Goal: Transaction & Acquisition: Purchase product/service

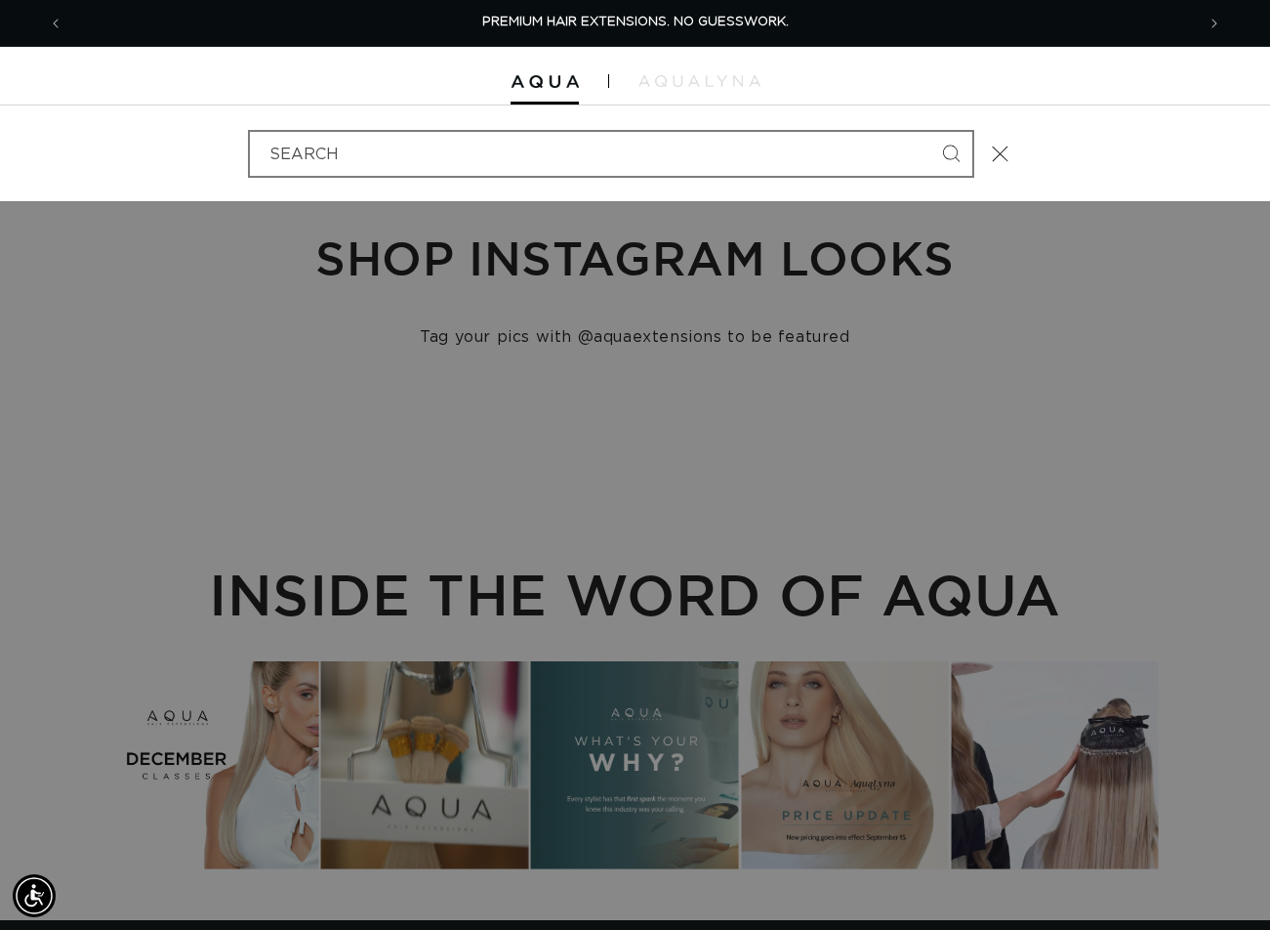
click at [518, 162] on input "Search" at bounding box center [611, 154] width 723 height 44
type input "18" FUSION #4AB"
click at [930, 132] on button "Search" at bounding box center [951, 153] width 43 height 43
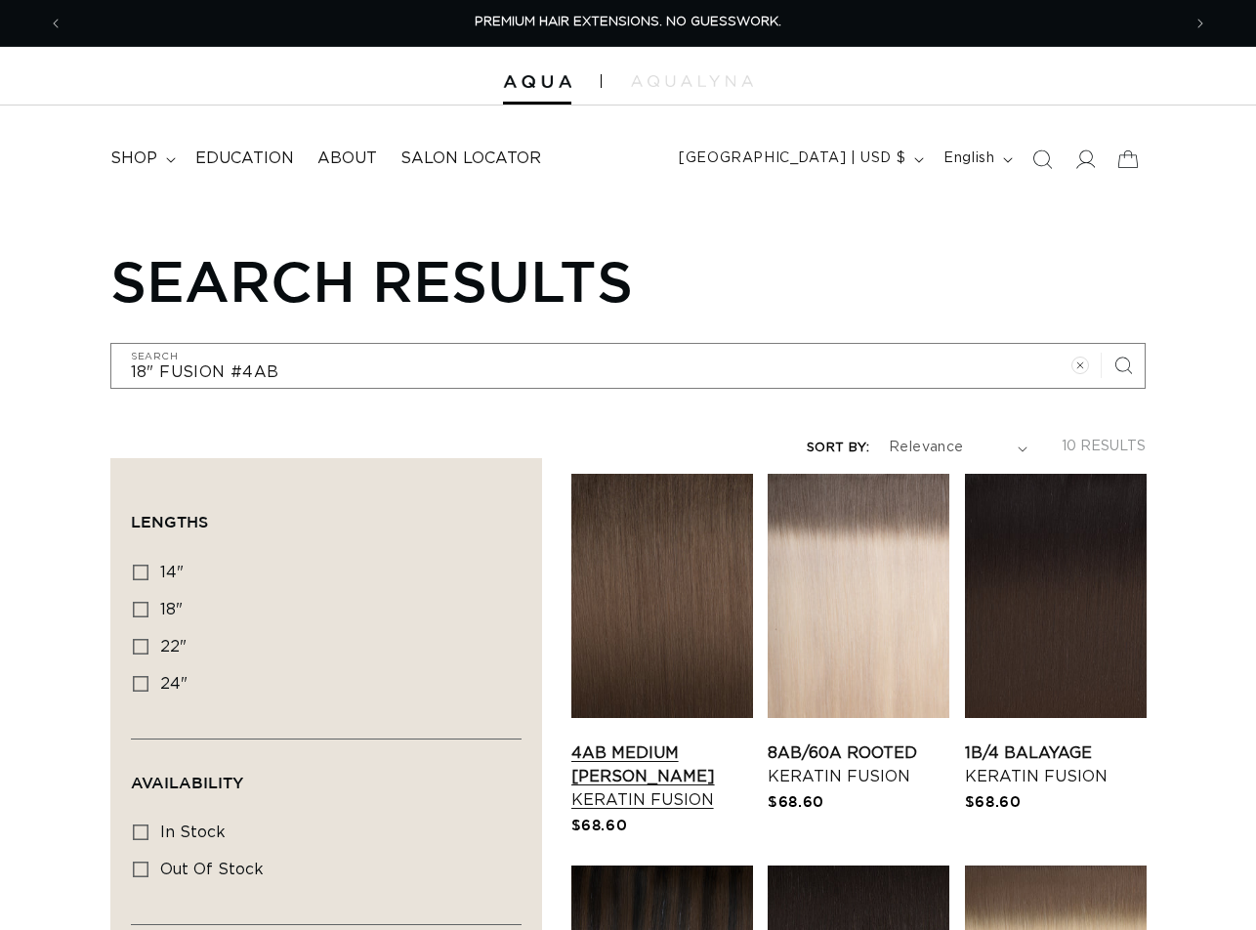
click at [685, 741] on link "4AB Medium Ash Brown Keratin Fusion" at bounding box center [662, 776] width 182 height 70
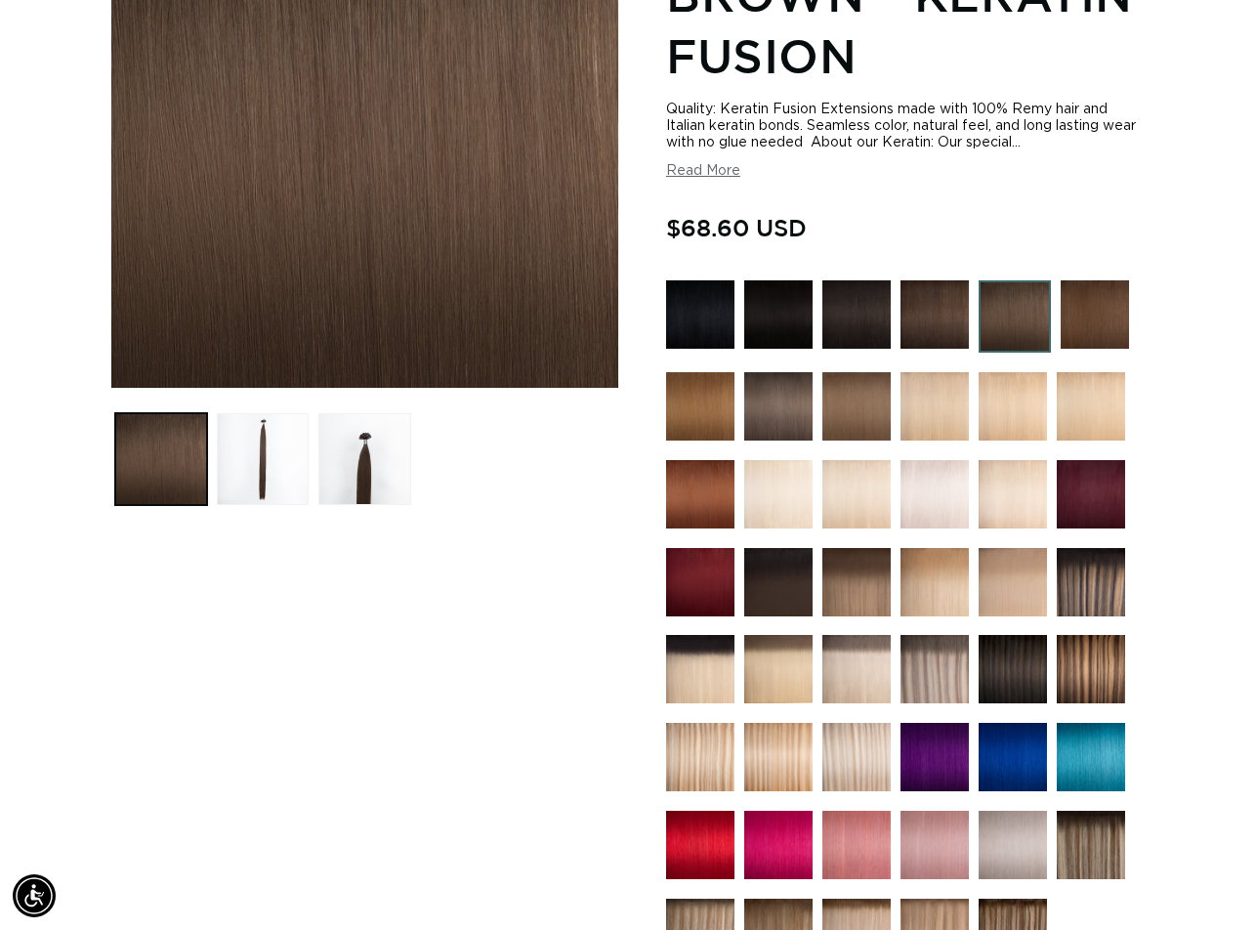
scroll to position [879, 0]
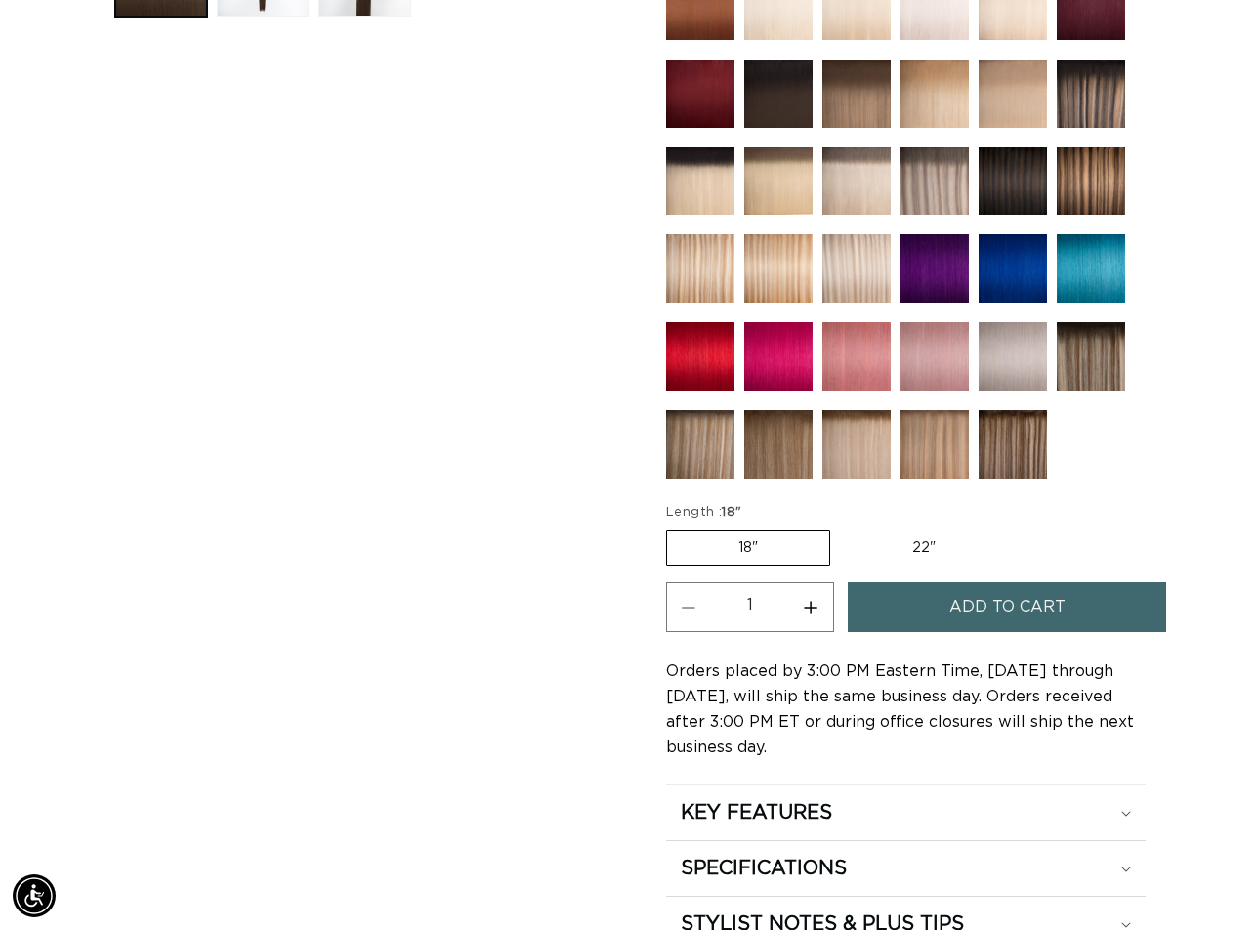
click at [970, 606] on span "Add to cart" at bounding box center [1007, 607] width 116 height 50
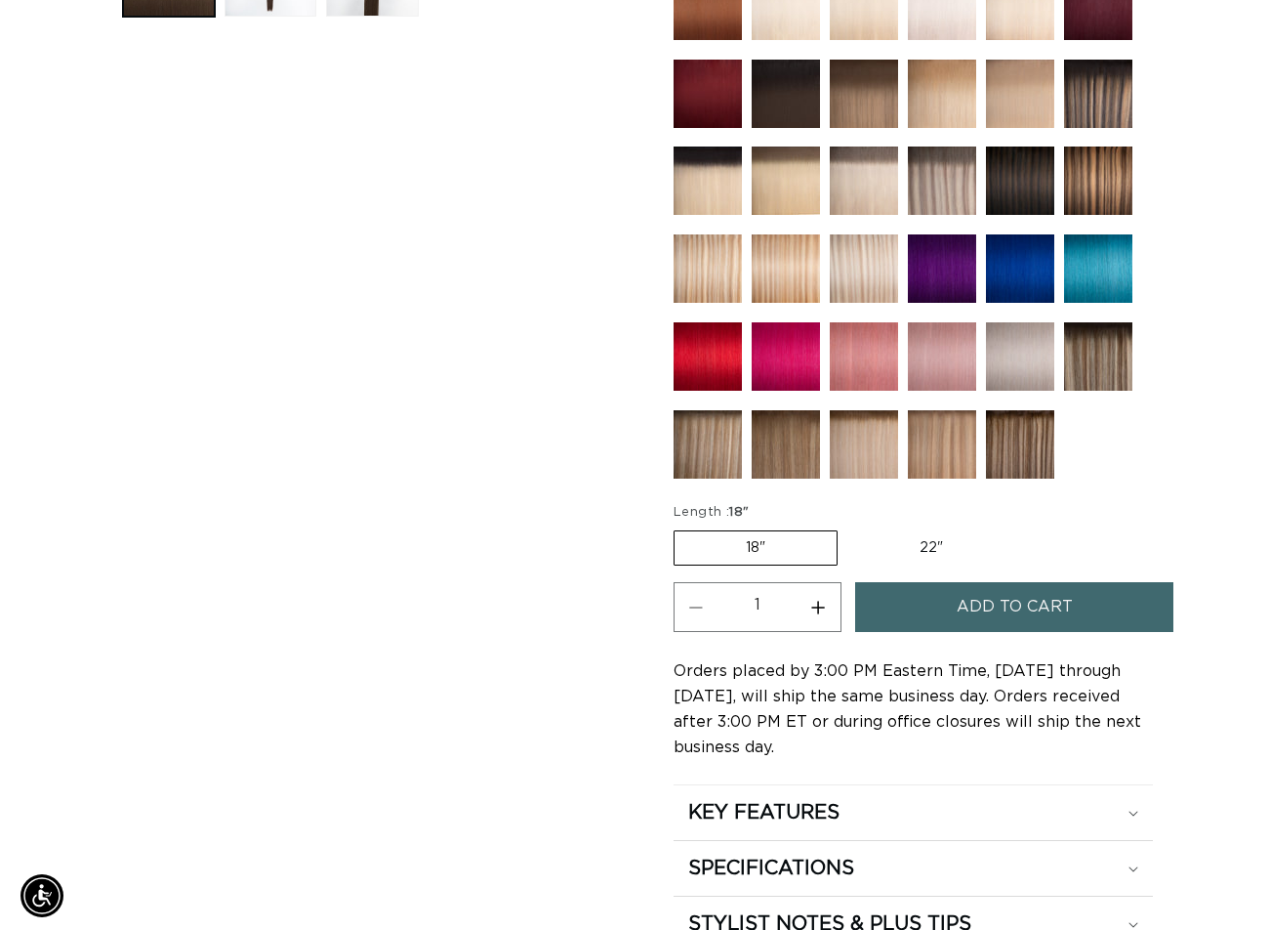
scroll to position [887, 0]
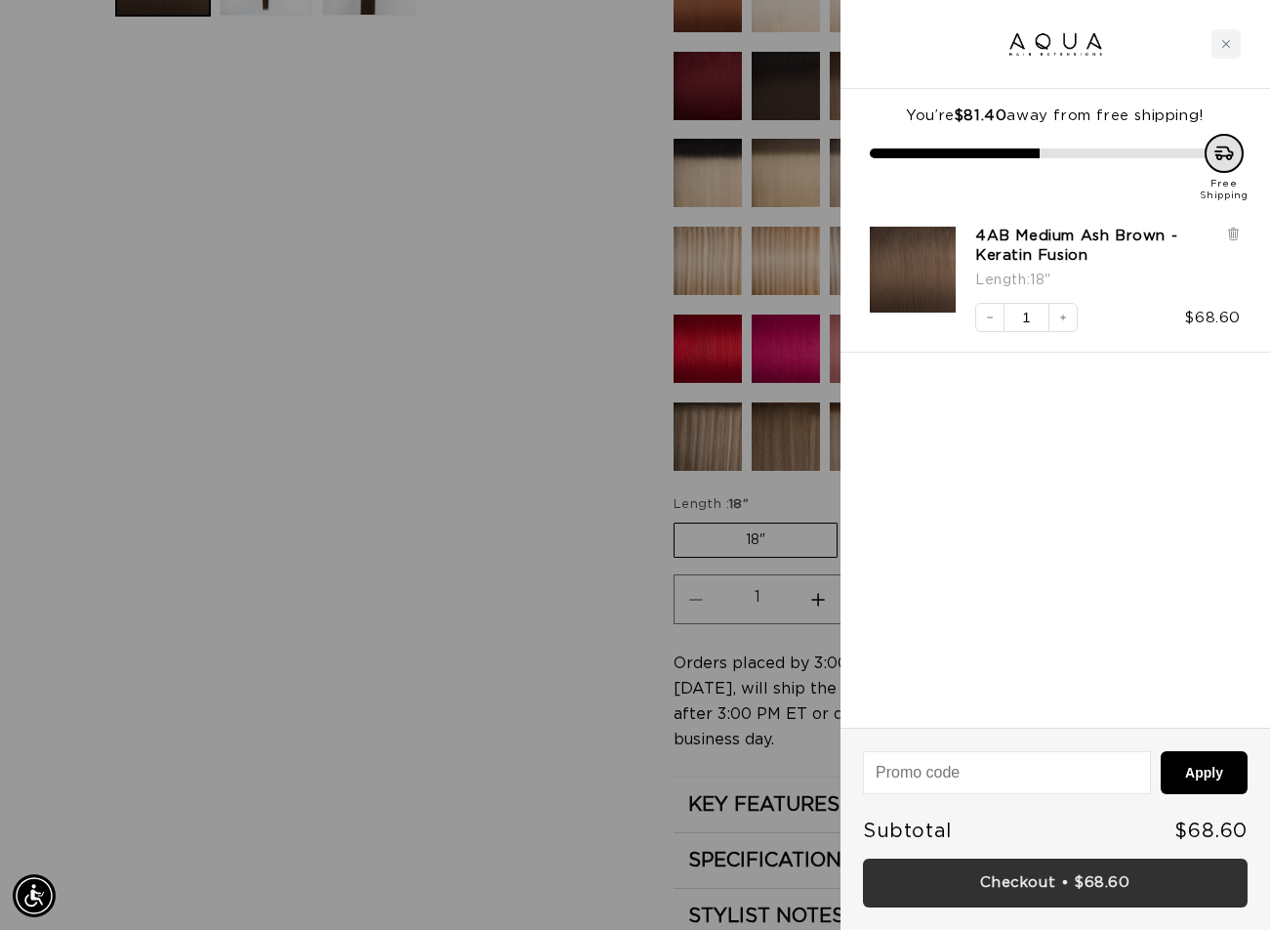
click at [1040, 875] on link "Checkout • $68.60" at bounding box center [1055, 883] width 385 height 50
